Goal: Information Seeking & Learning: Learn about a topic

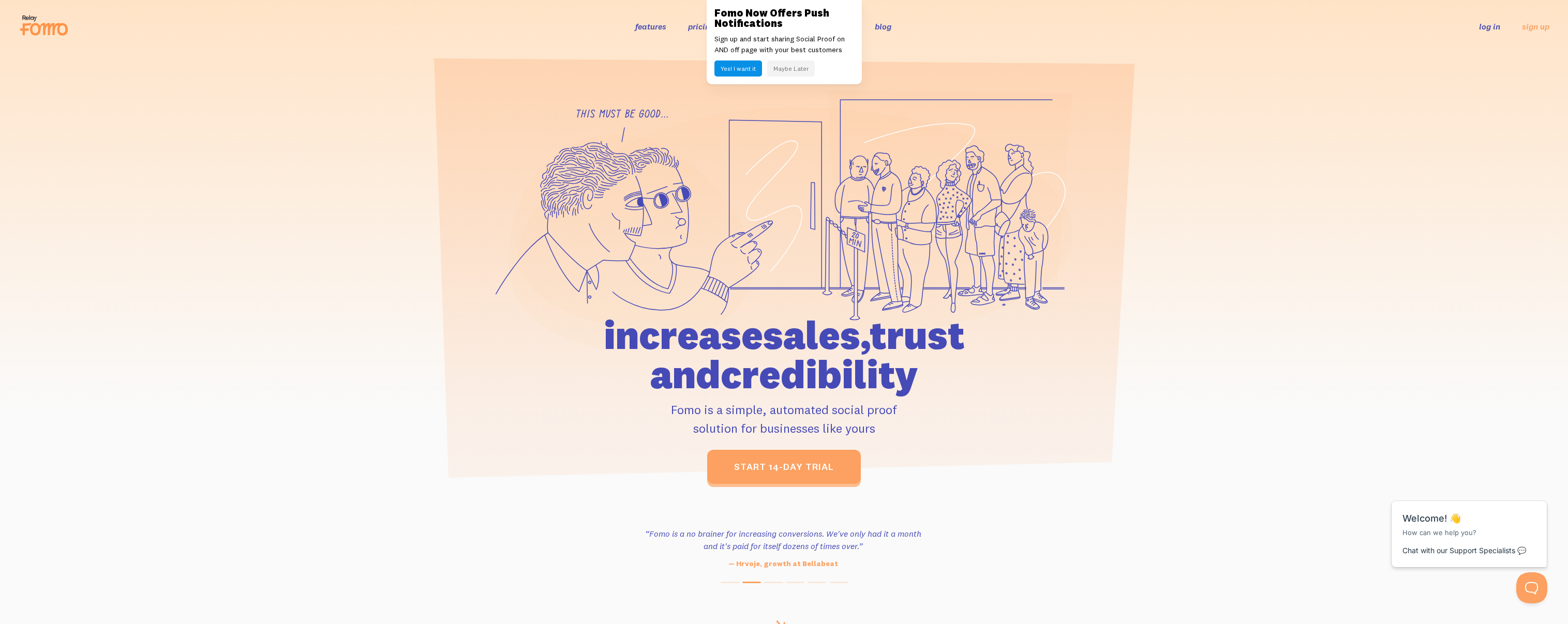
click at [783, 67] on button "Maybe Later" at bounding box center [790, 68] width 47 height 16
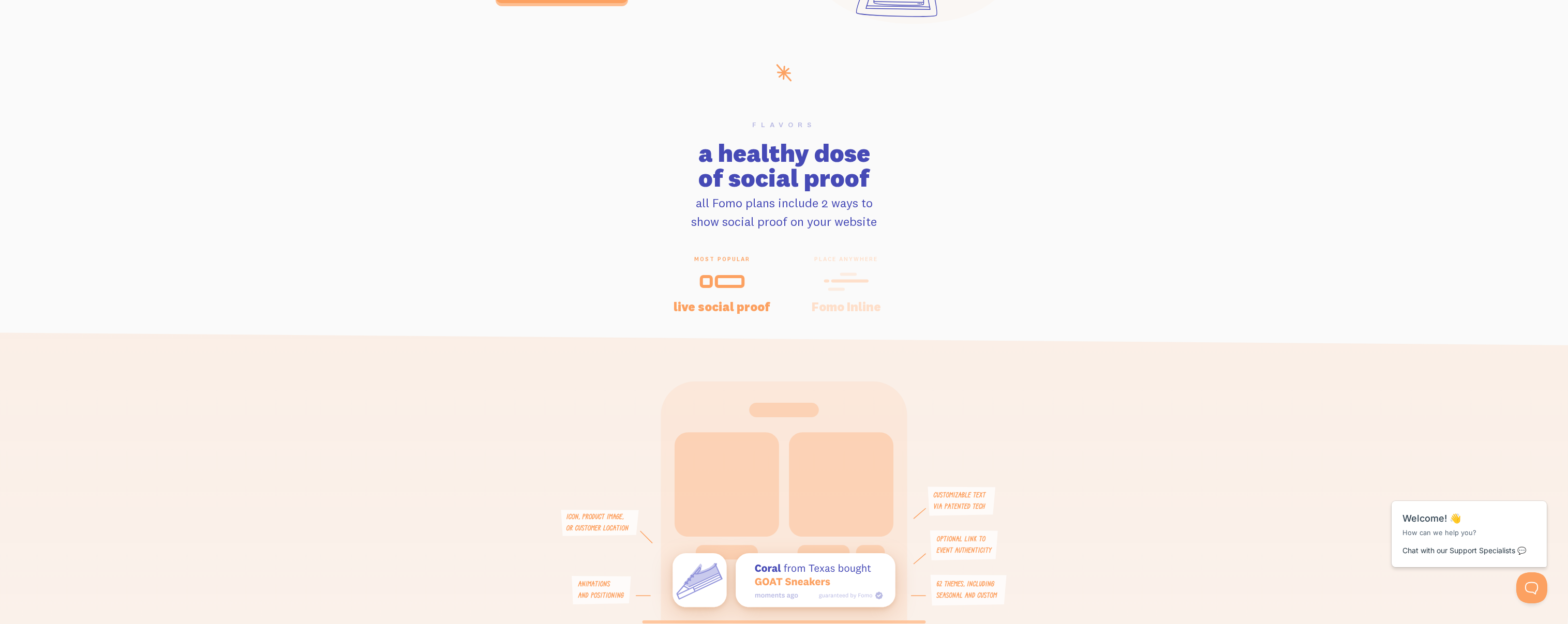
scroll to position [2085, 0]
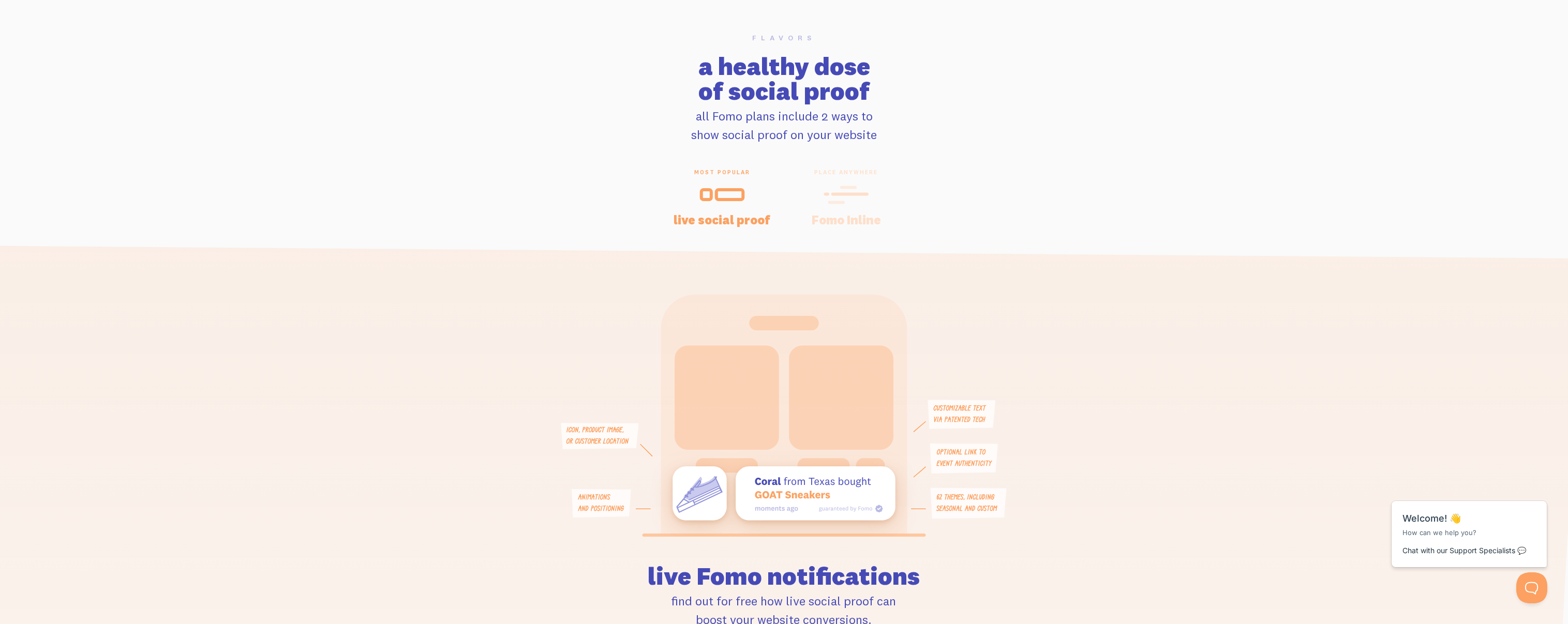
click at [867, 194] on icon at bounding box center [845, 194] width 41 height 0
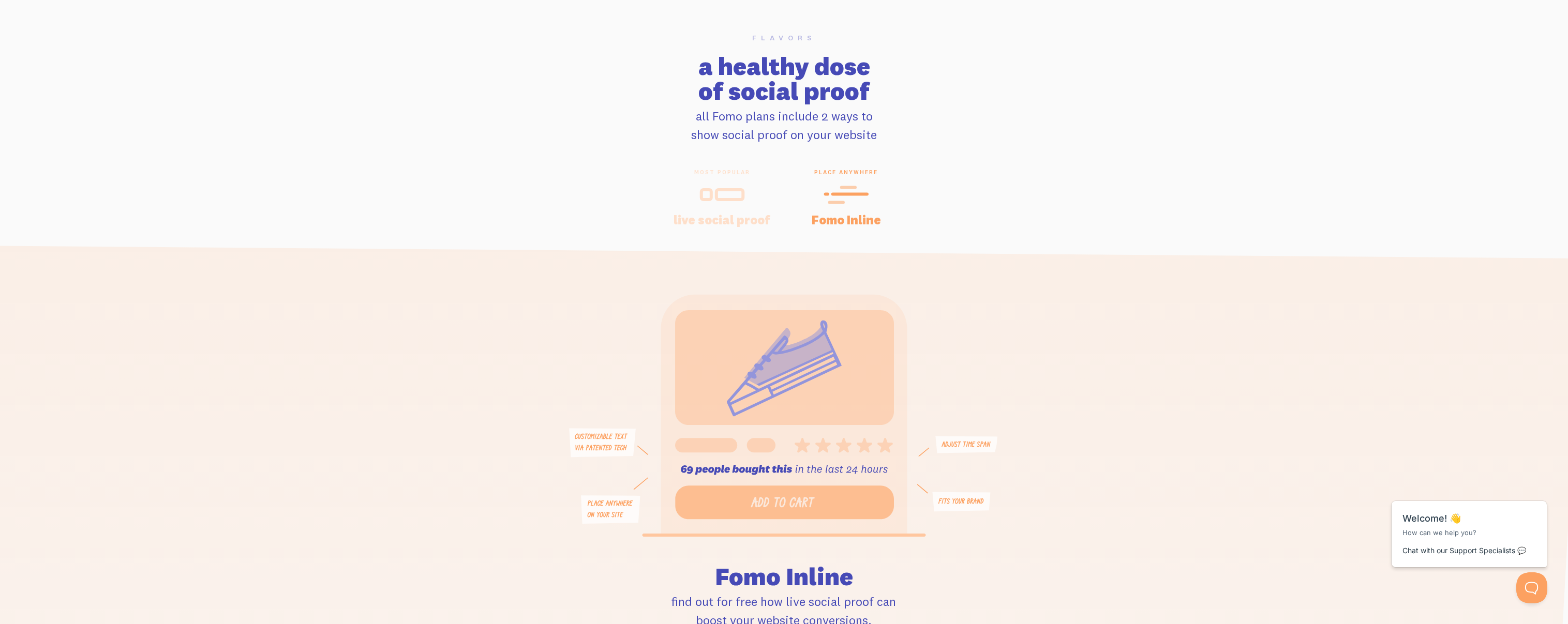
click at [725, 197] on icon at bounding box center [722, 195] width 46 height 23
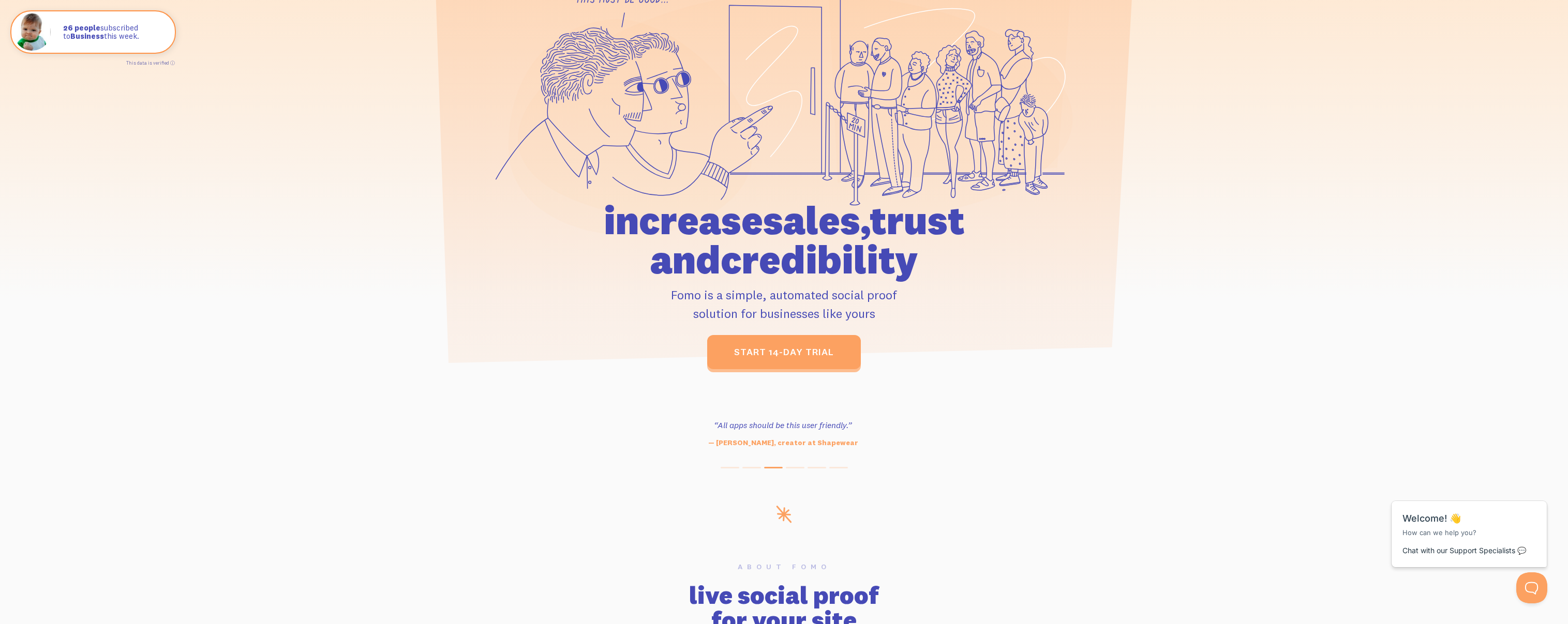
scroll to position [0, 0]
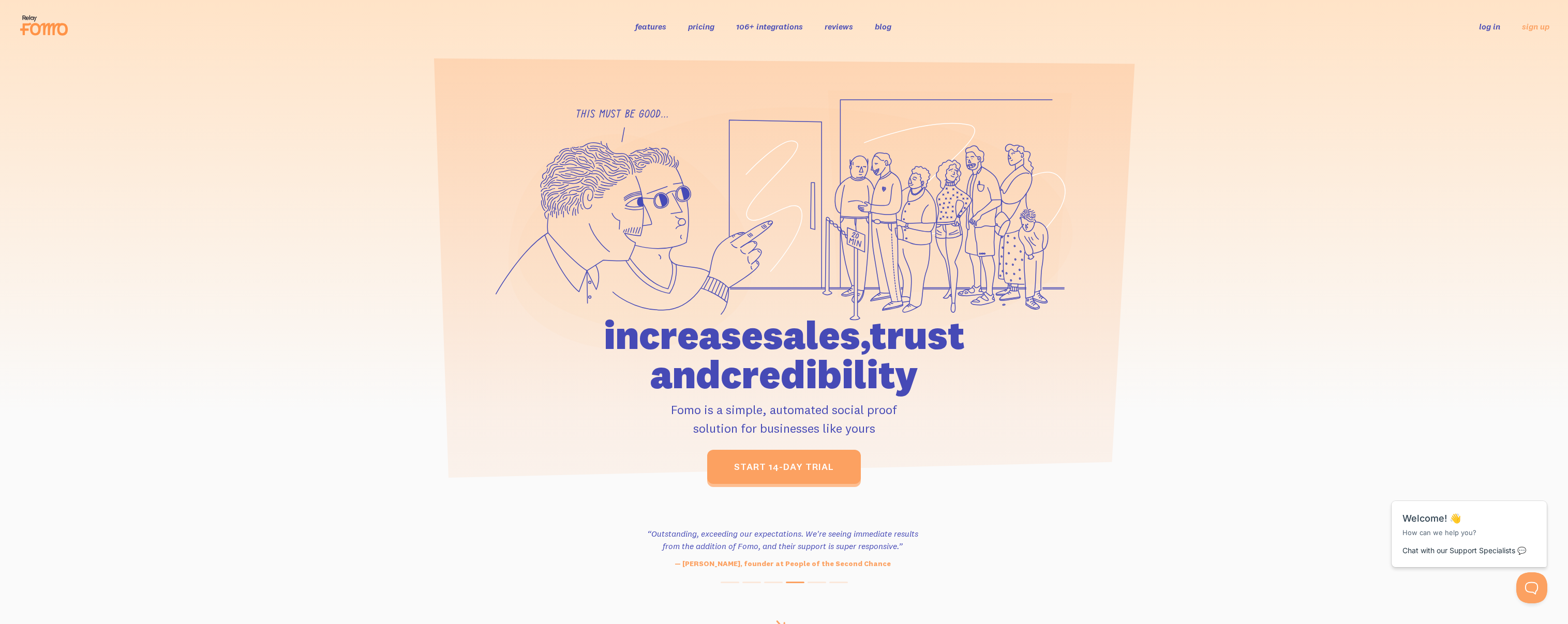
click at [717, 25] on ul "features pricing 106+ integrations reviews blog log in sign up" at bounding box center [768, 26] width 290 height 12
click at [714, 25] on link "pricing" at bounding box center [701, 26] width 26 height 10
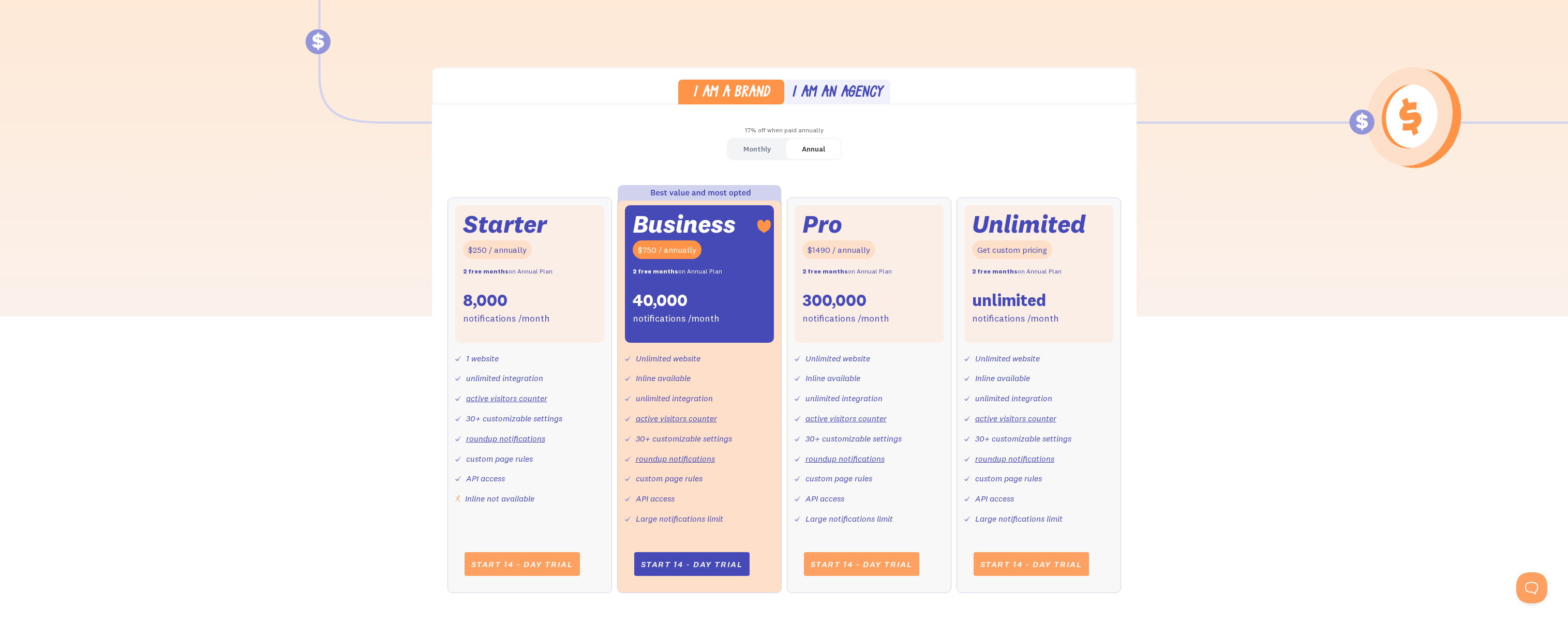
scroll to position [245, 0]
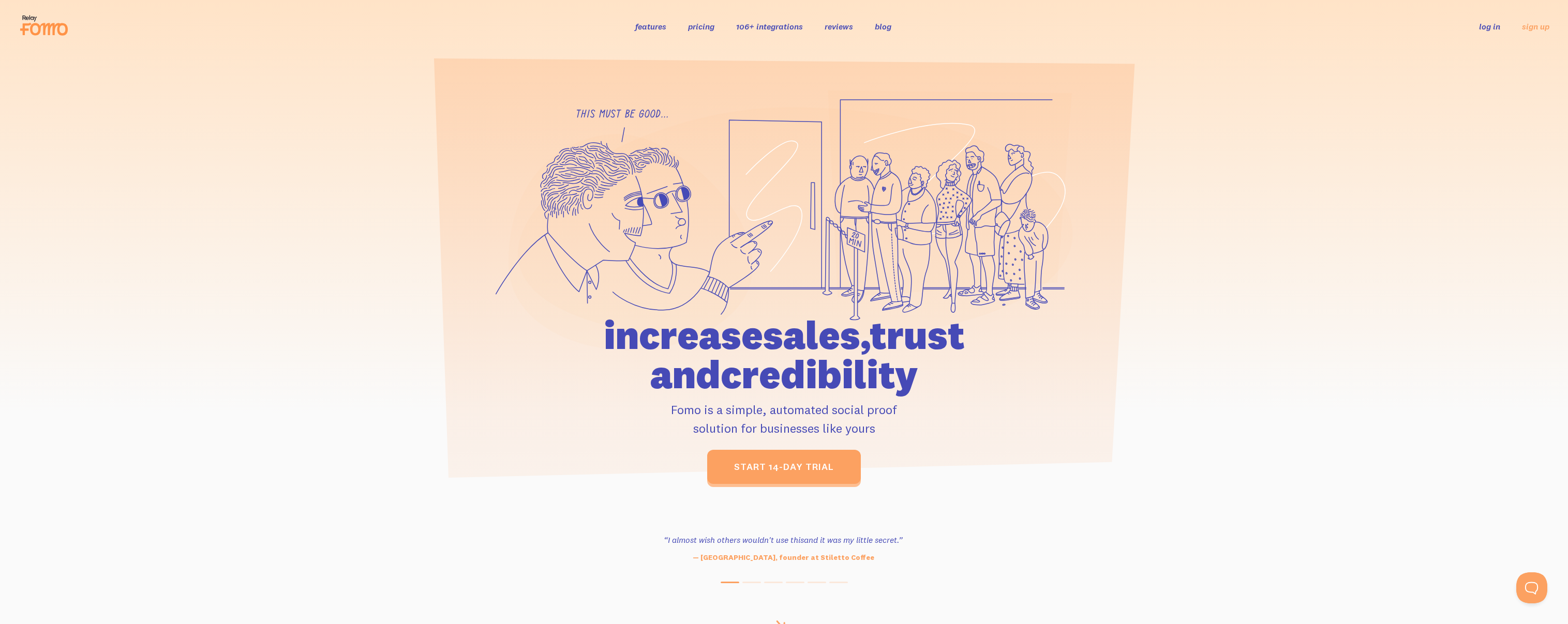
click at [771, 28] on link "106+ integrations" at bounding box center [770, 26] width 66 height 10
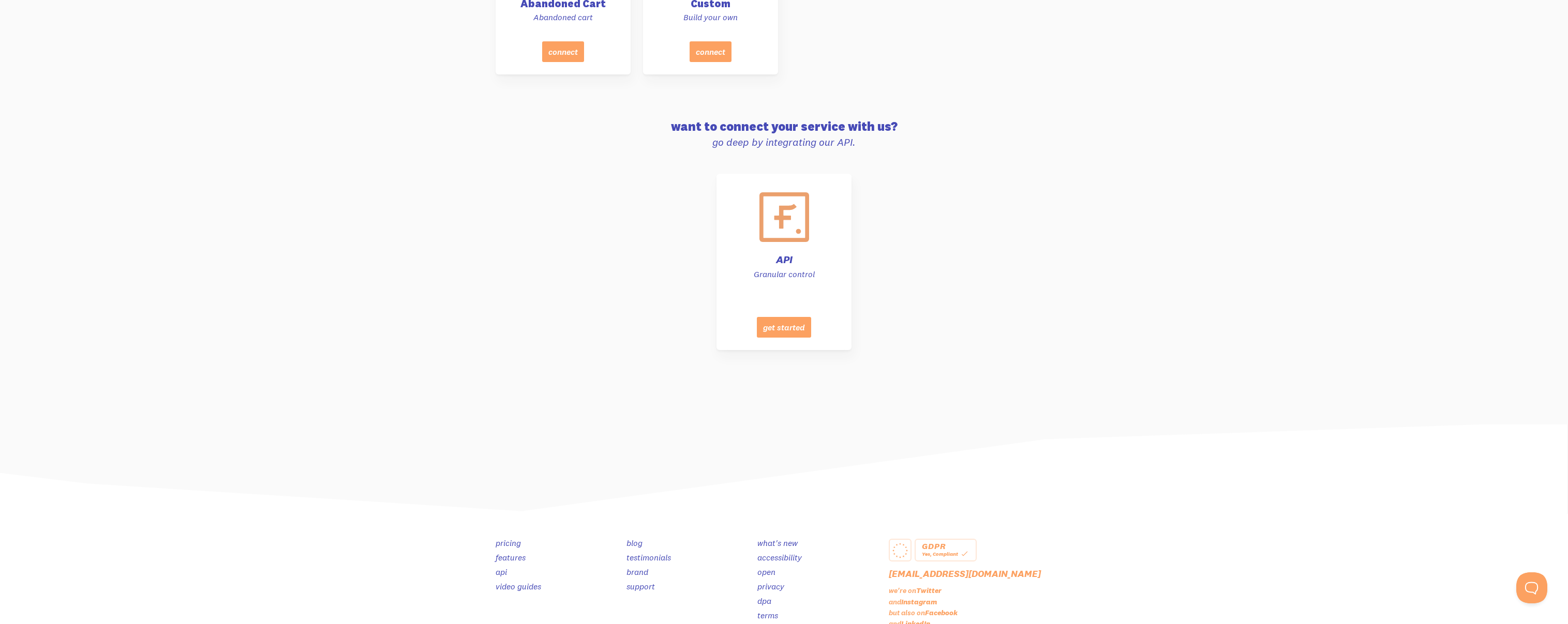
scroll to position [5057, 0]
